Goal: Contribute content

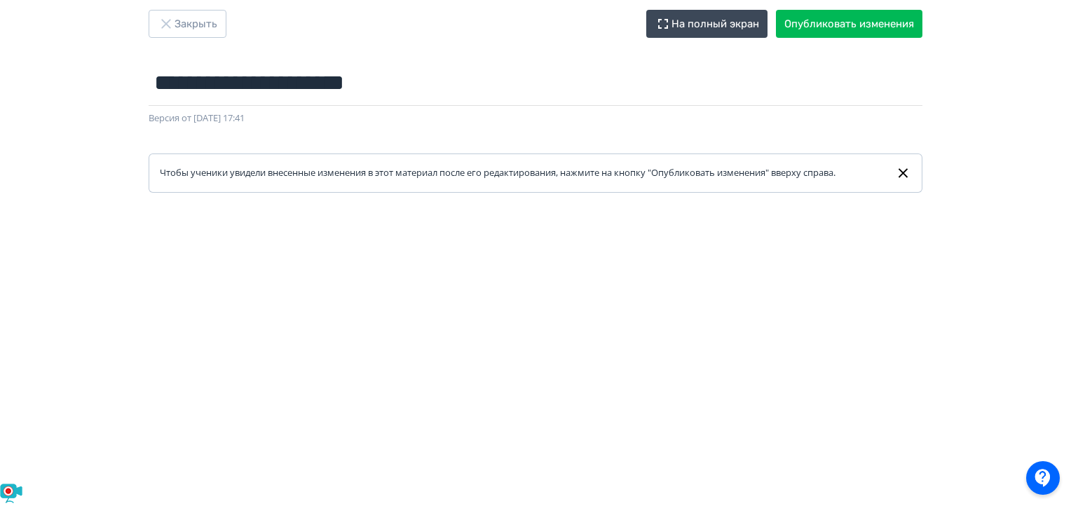
scroll to position [4, 0]
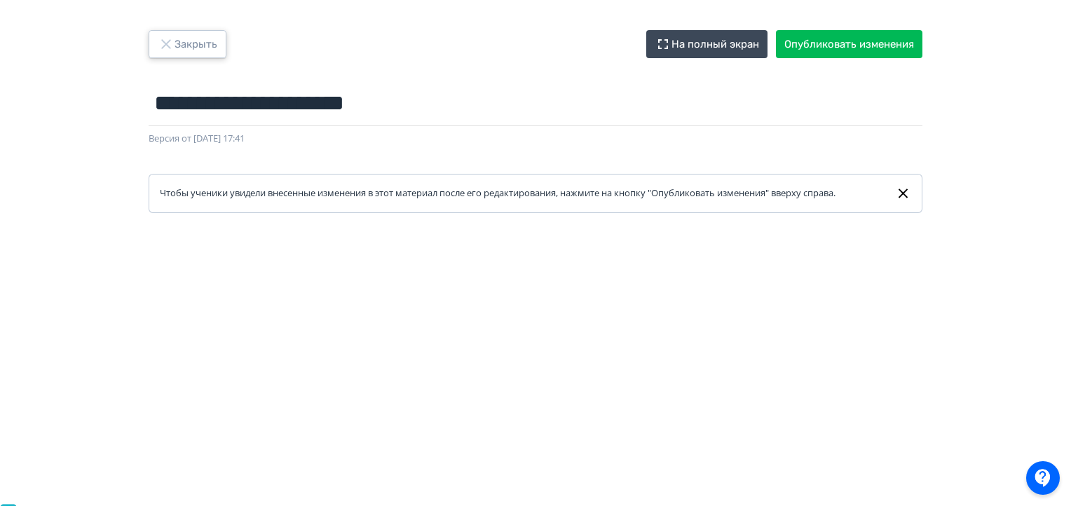
click at [172, 39] on icon "button" at bounding box center [166, 44] width 17 height 17
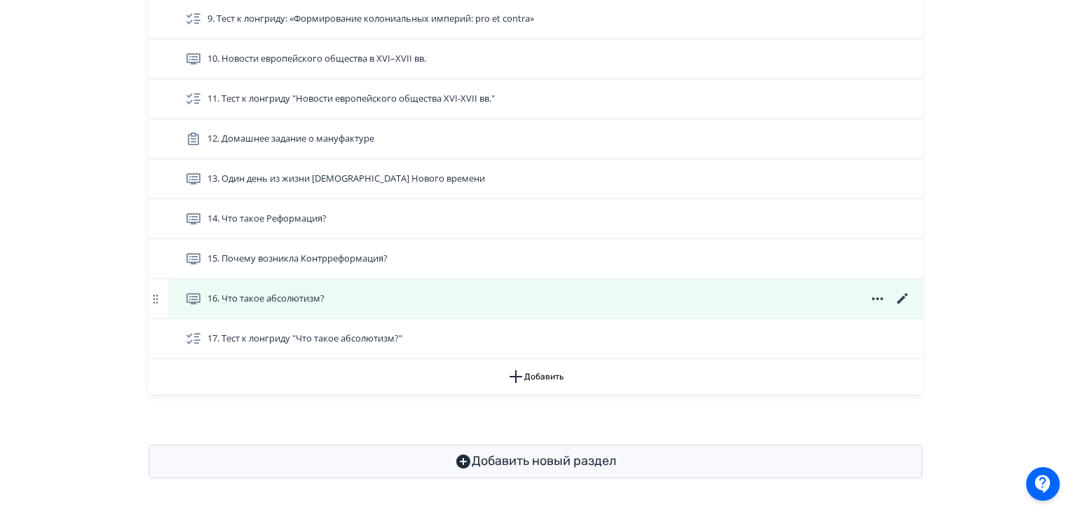
scroll to position [874, 0]
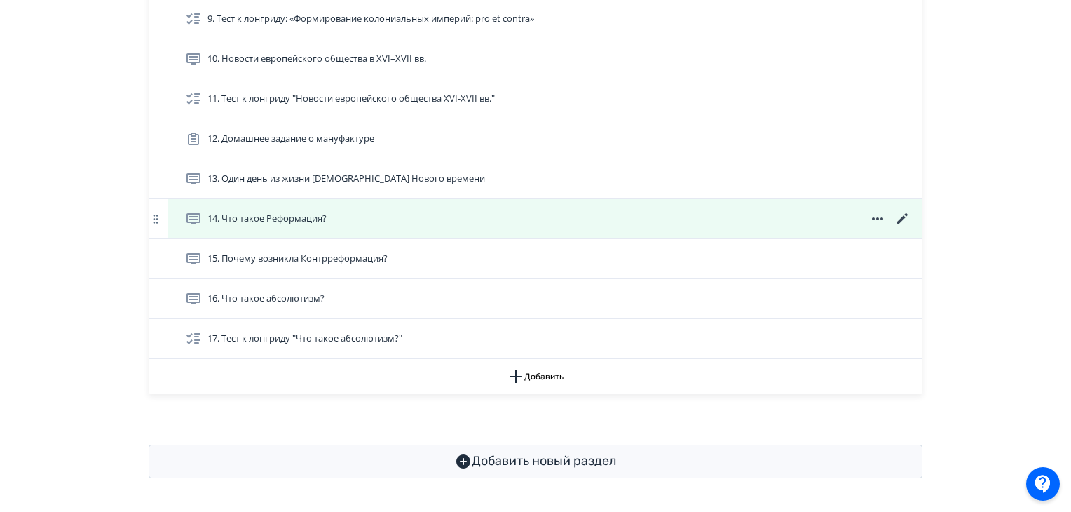
click at [564, 217] on icon at bounding box center [902, 218] width 11 height 11
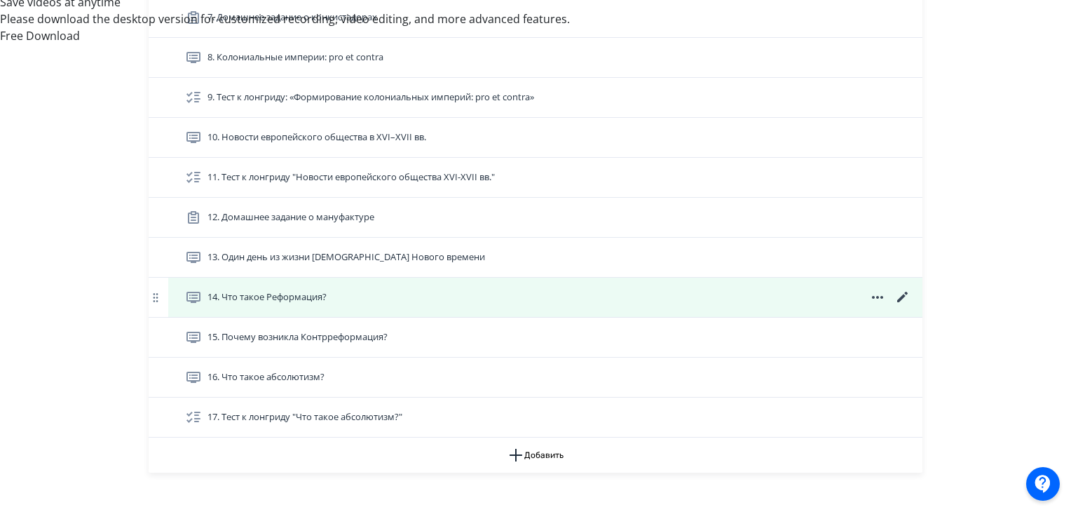
scroll to position [785, 0]
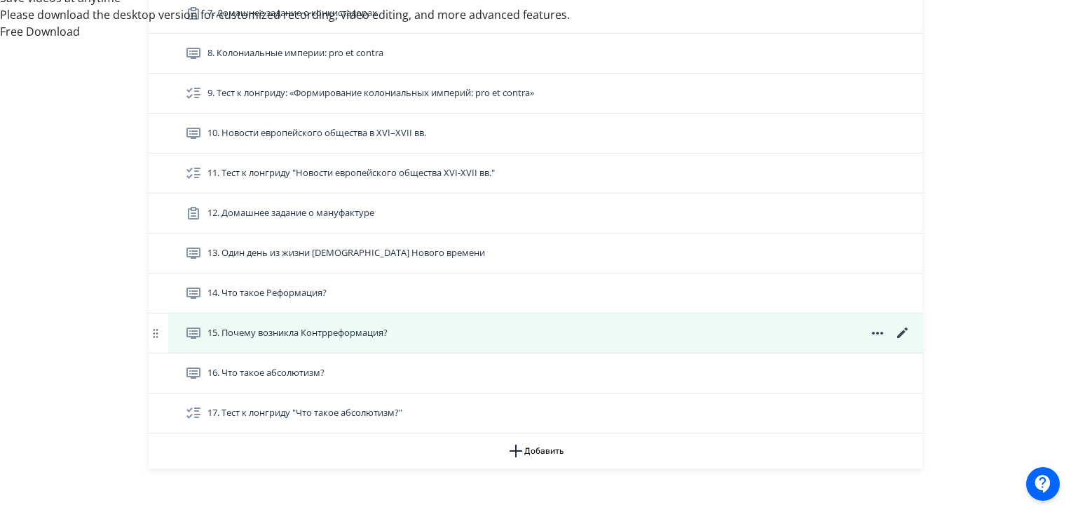
click at [564, 341] on icon at bounding box center [903, 333] width 17 height 17
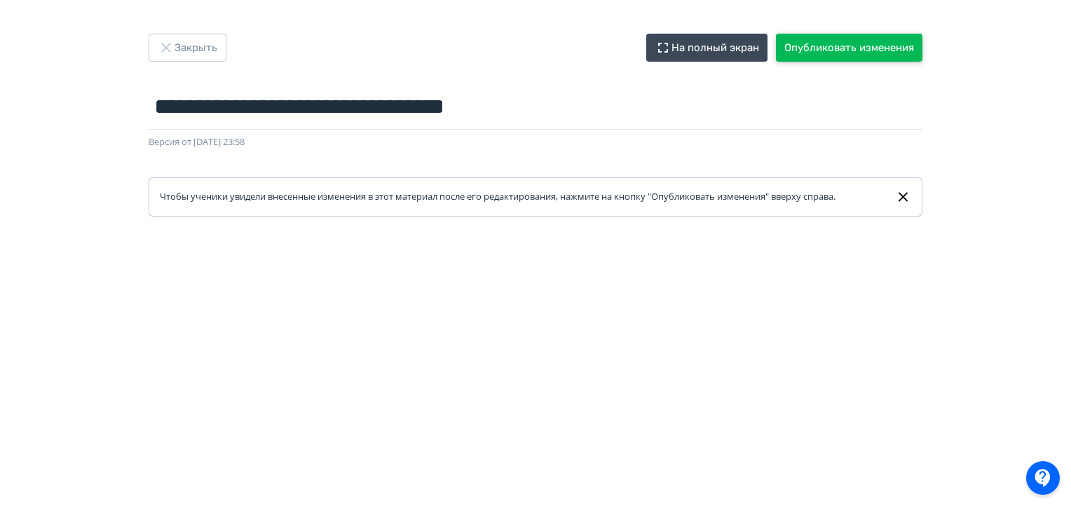
click at [564, 40] on button "Опубликовать изменения" at bounding box center [849, 48] width 147 height 28
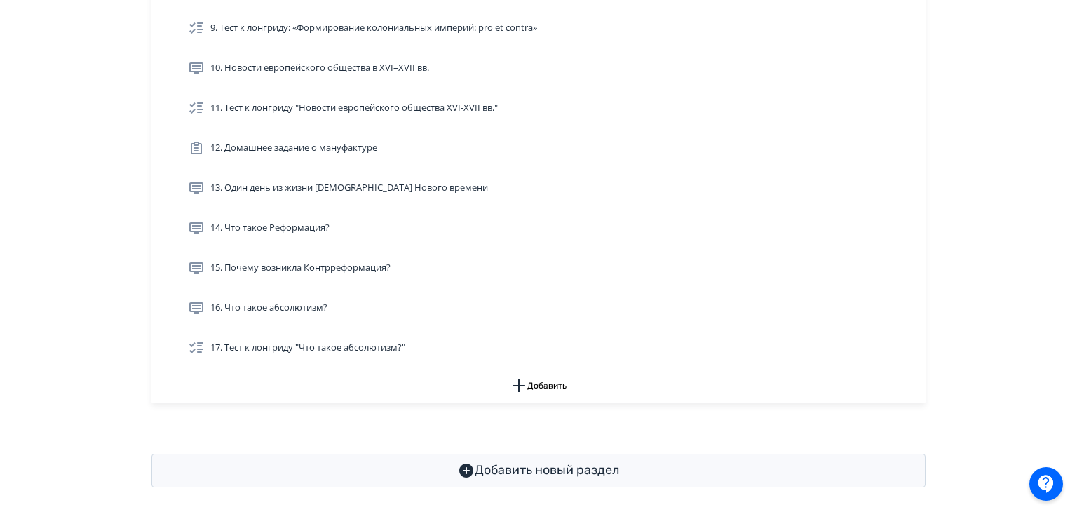
scroll to position [870, 0]
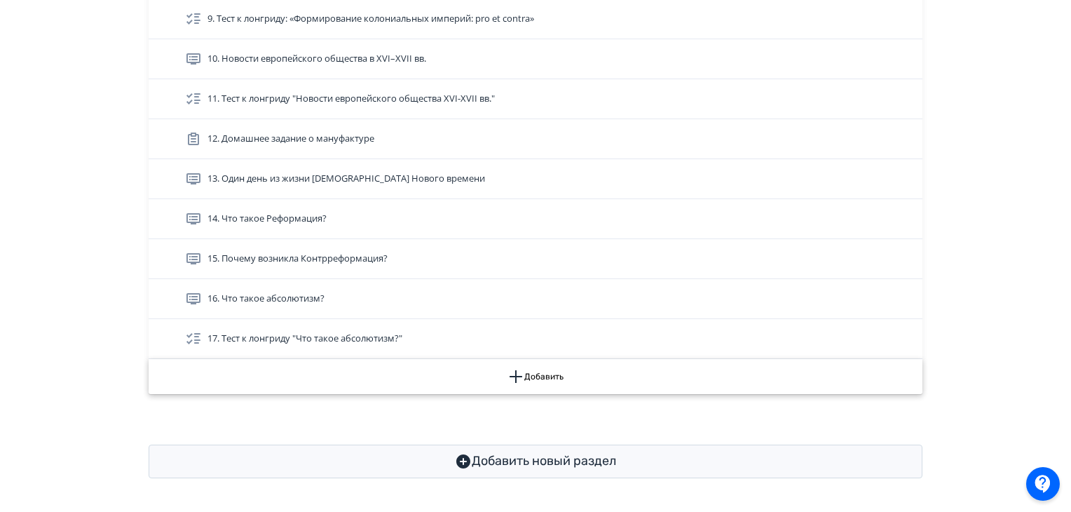
click at [561, 382] on button "Добавить" at bounding box center [536, 376] width 774 height 35
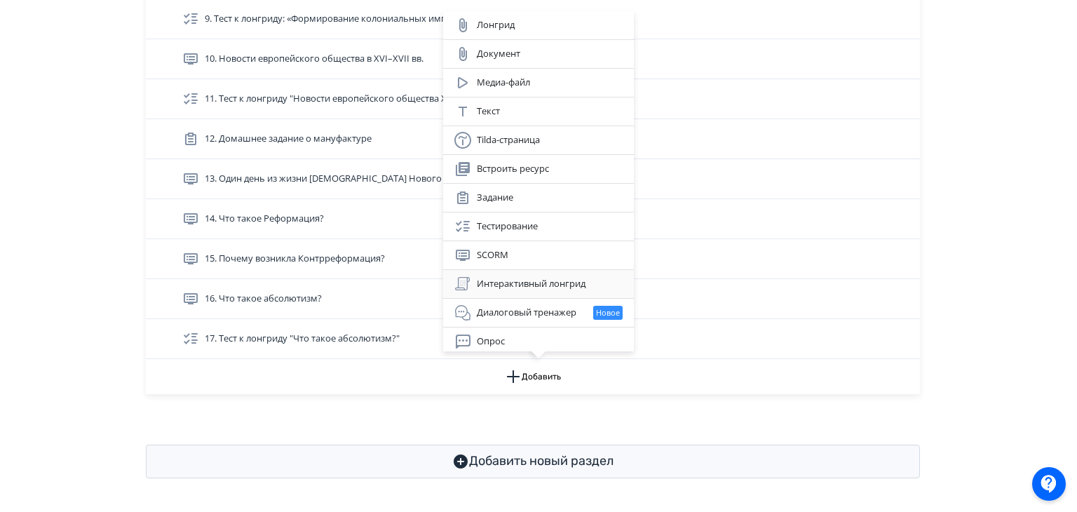
click at [564, 278] on div "Интерактивный лонгрид" at bounding box center [538, 284] width 168 height 17
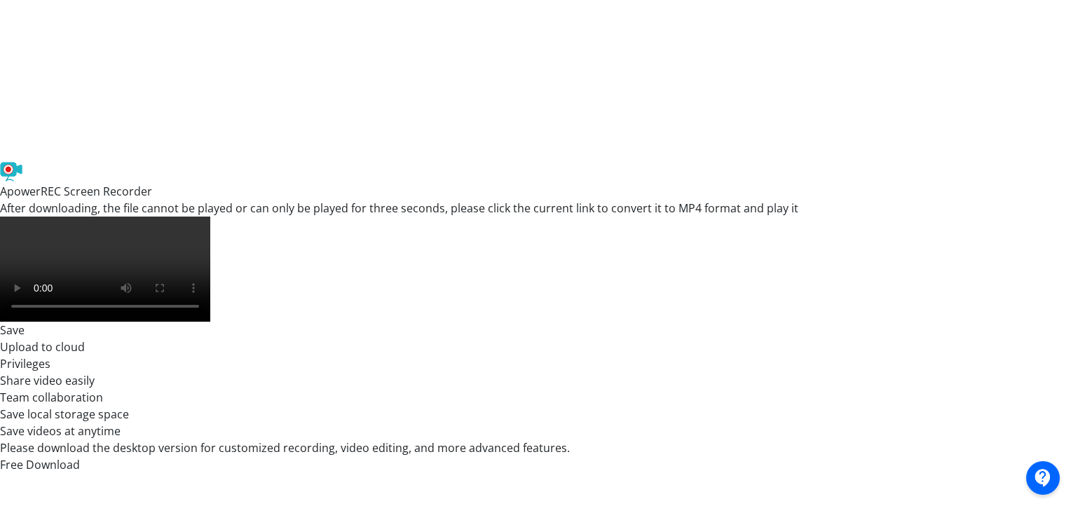
scroll to position [350, 0]
